Goal: Use online tool/utility

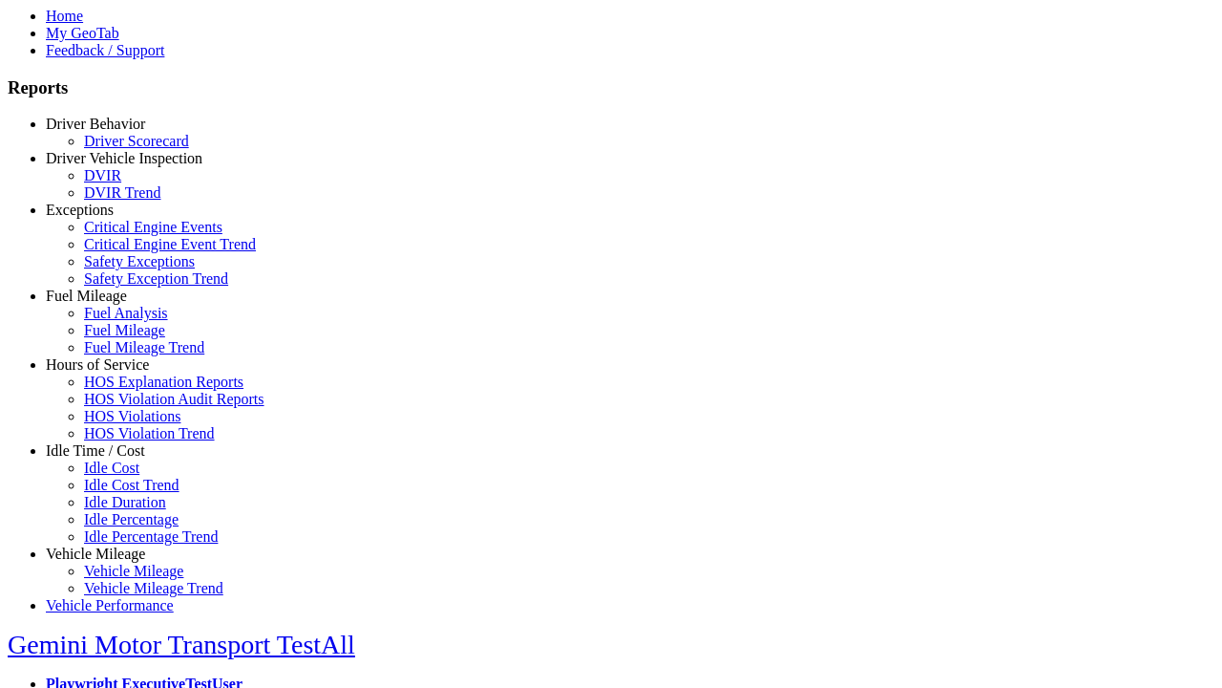
click at [110, 458] on link "Idle Time / Cost" at bounding box center [95, 450] width 99 height 16
click at [124, 476] on link "Idle Cost" at bounding box center [111, 467] width 55 height 16
select select
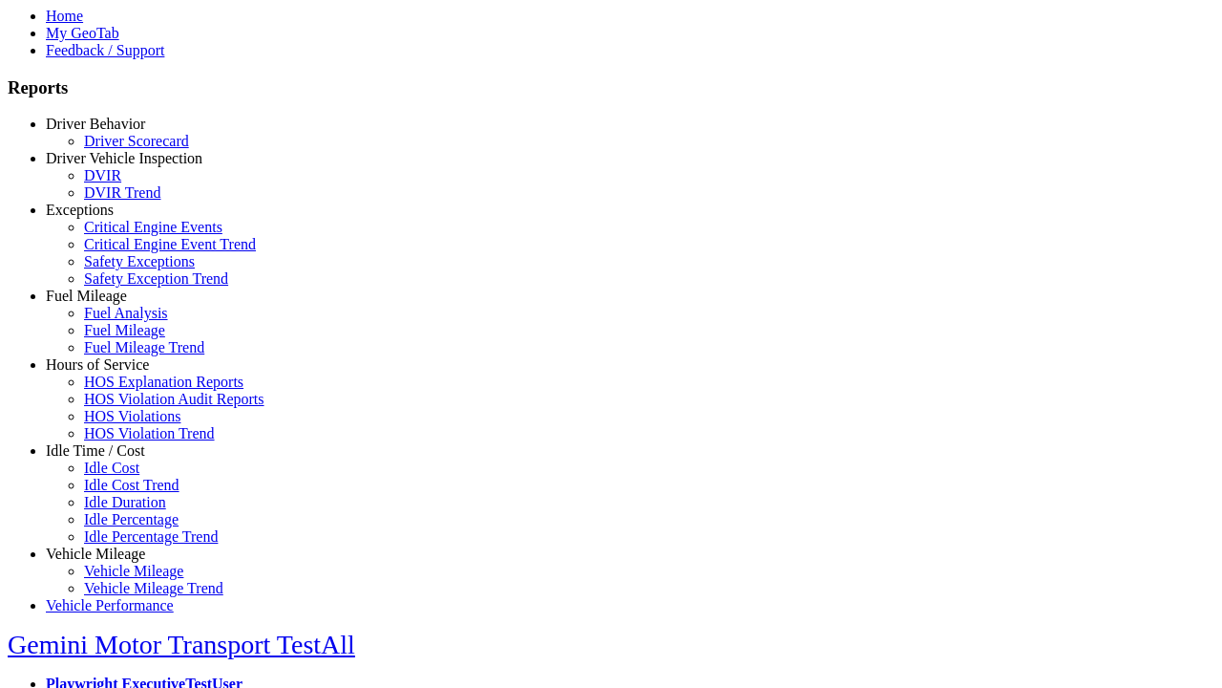
select select
